Goal: Task Accomplishment & Management: Manage account settings

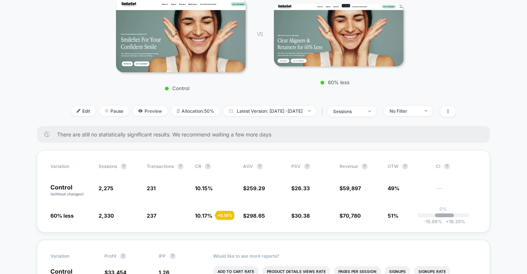
scroll to position [139, 0]
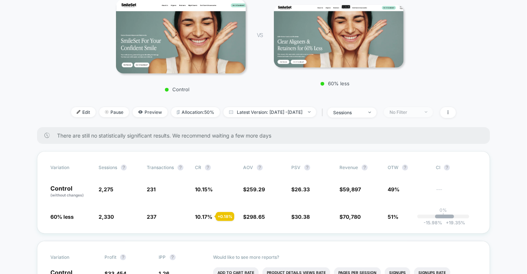
click at [413, 112] on div "No Filter" at bounding box center [405, 112] width 30 height 6
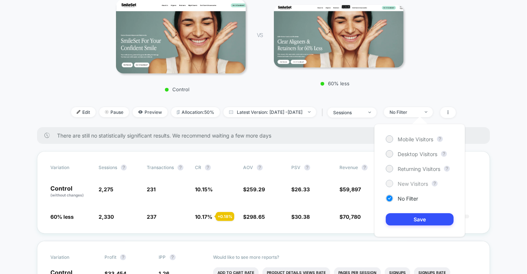
click at [405, 182] on span "New Visitors" at bounding box center [413, 183] width 30 height 6
click at [411, 218] on button "Save" at bounding box center [420, 219] width 68 height 12
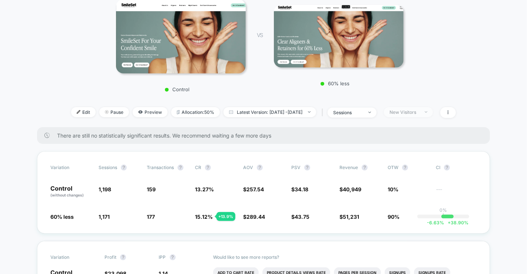
click at [419, 114] on div "New Visitors" at bounding box center [405, 112] width 30 height 6
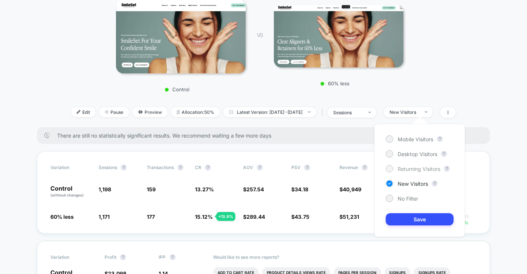
click at [414, 168] on span "Returning Visitors" at bounding box center [419, 169] width 43 height 6
click at [414, 216] on button "Save" at bounding box center [420, 219] width 68 height 12
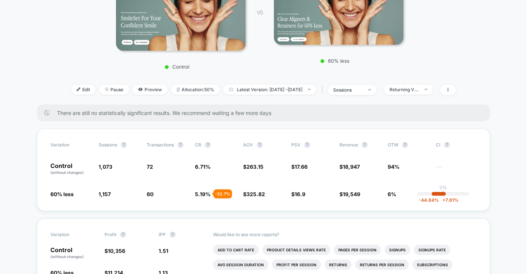
scroll to position [120, 0]
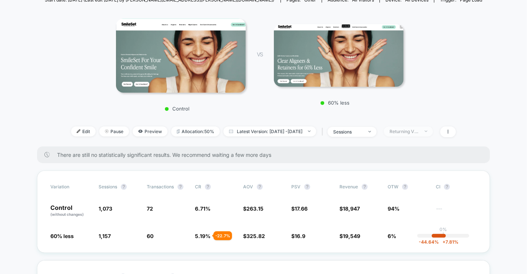
click at [419, 130] on div "Returning Visitors" at bounding box center [405, 132] width 30 height 6
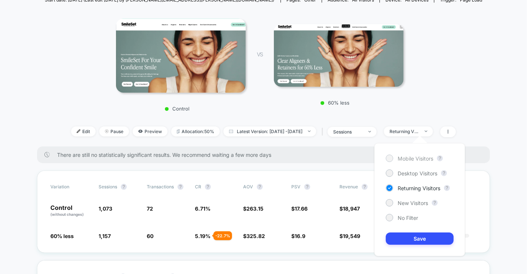
click at [416, 155] on span "Mobile Visitors" at bounding box center [416, 158] width 36 height 6
click at [412, 238] on button "Save" at bounding box center [420, 238] width 68 height 12
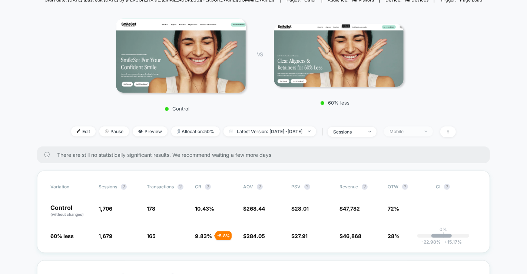
click at [411, 132] on div "Mobile" at bounding box center [405, 132] width 30 height 6
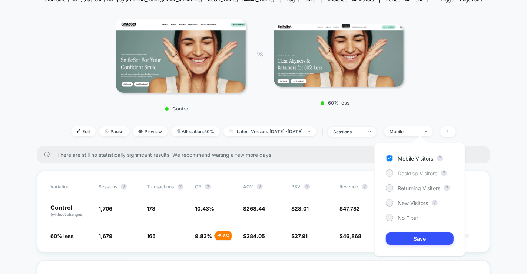
click at [408, 171] on span "Desktop Visitors" at bounding box center [418, 173] width 40 height 6
click at [416, 240] on button "Save" at bounding box center [420, 238] width 68 height 12
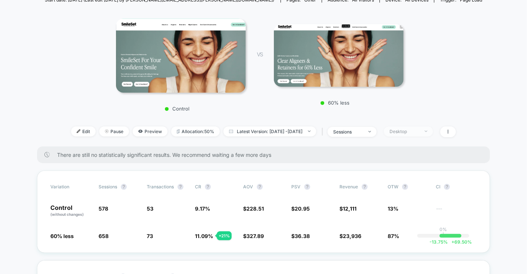
click at [408, 130] on div "Desktop" at bounding box center [405, 132] width 30 height 6
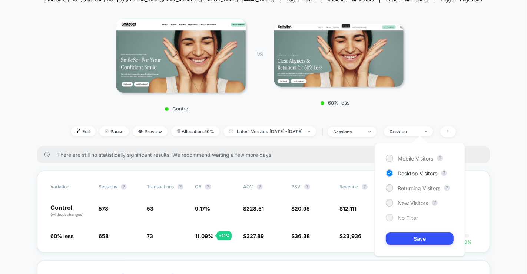
click at [409, 215] on span "No Filter" at bounding box center [408, 218] width 20 height 6
click at [411, 236] on button "Save" at bounding box center [420, 238] width 68 height 12
